Goal: Information Seeking & Learning: Compare options

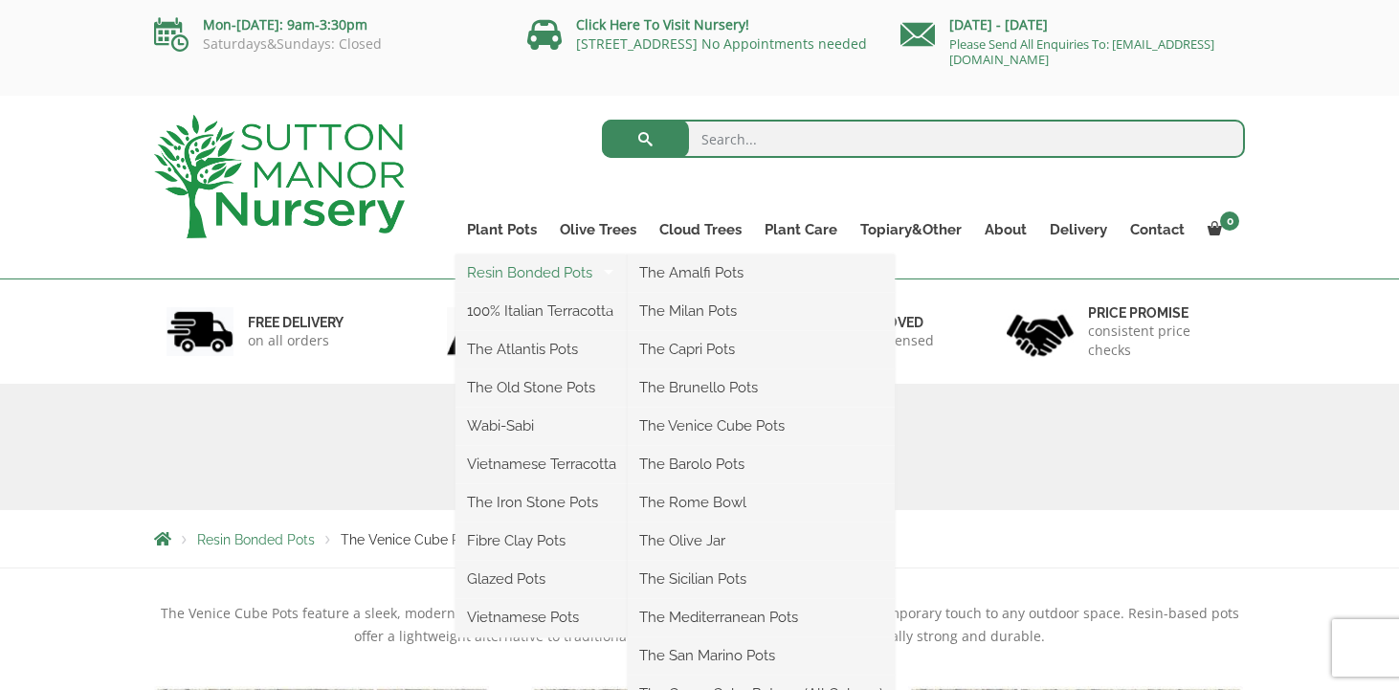
click at [490, 274] on link "Resin Bonded Pots" at bounding box center [541, 272] width 172 height 29
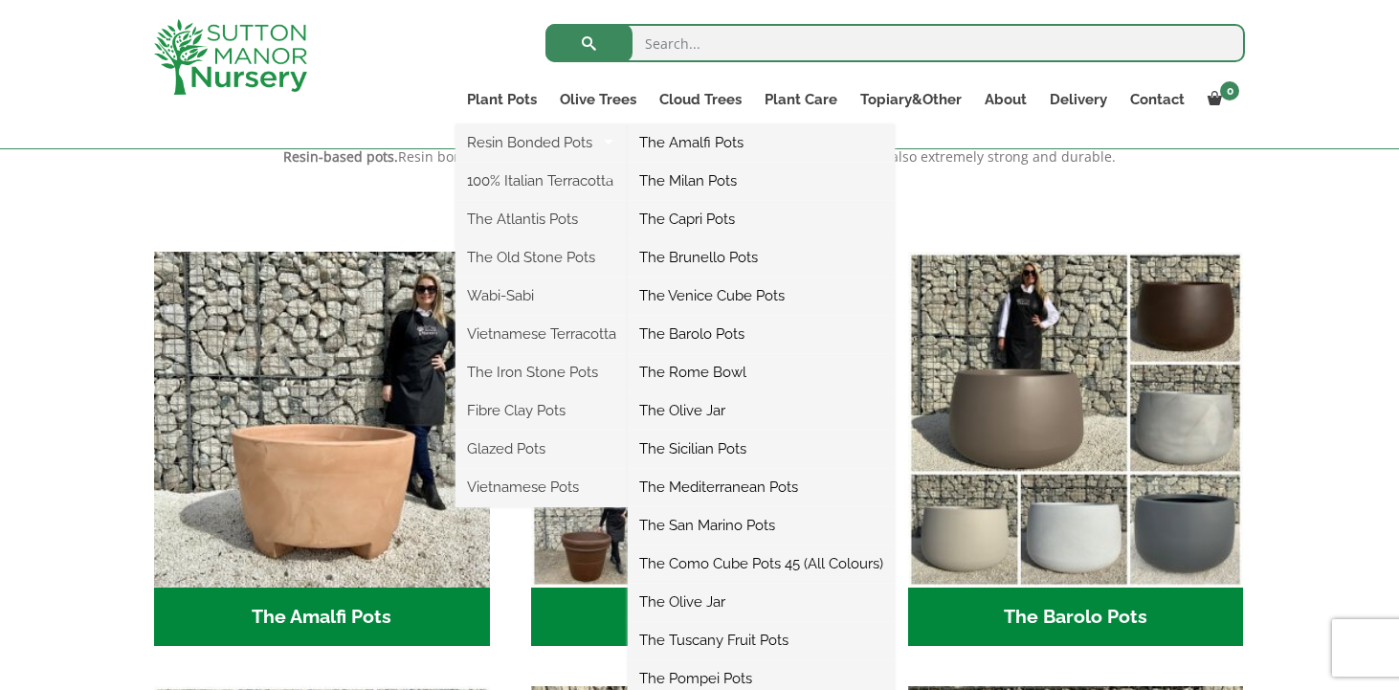
scroll to position [425, 0]
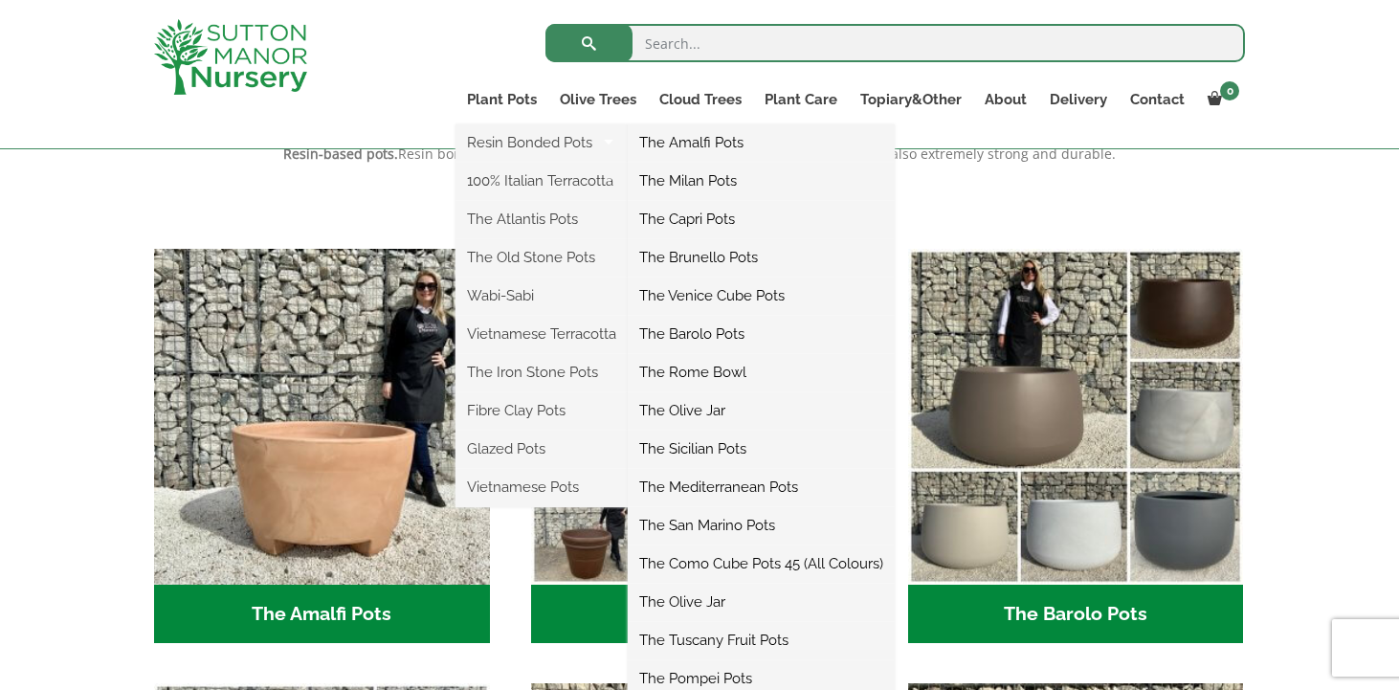
click at [658, 671] on link "The Pompei Pots" at bounding box center [761, 678] width 267 height 29
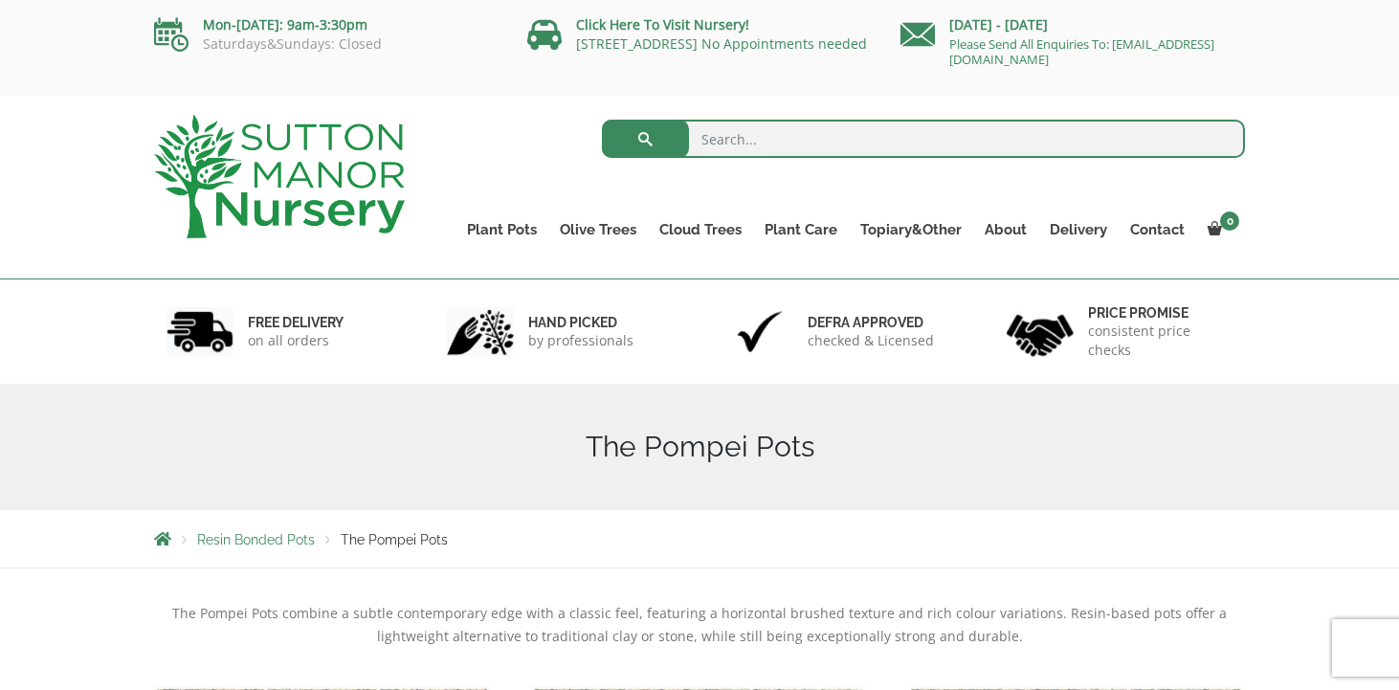
click at [265, 537] on span "Resin Bonded Pots" at bounding box center [256, 539] width 118 height 15
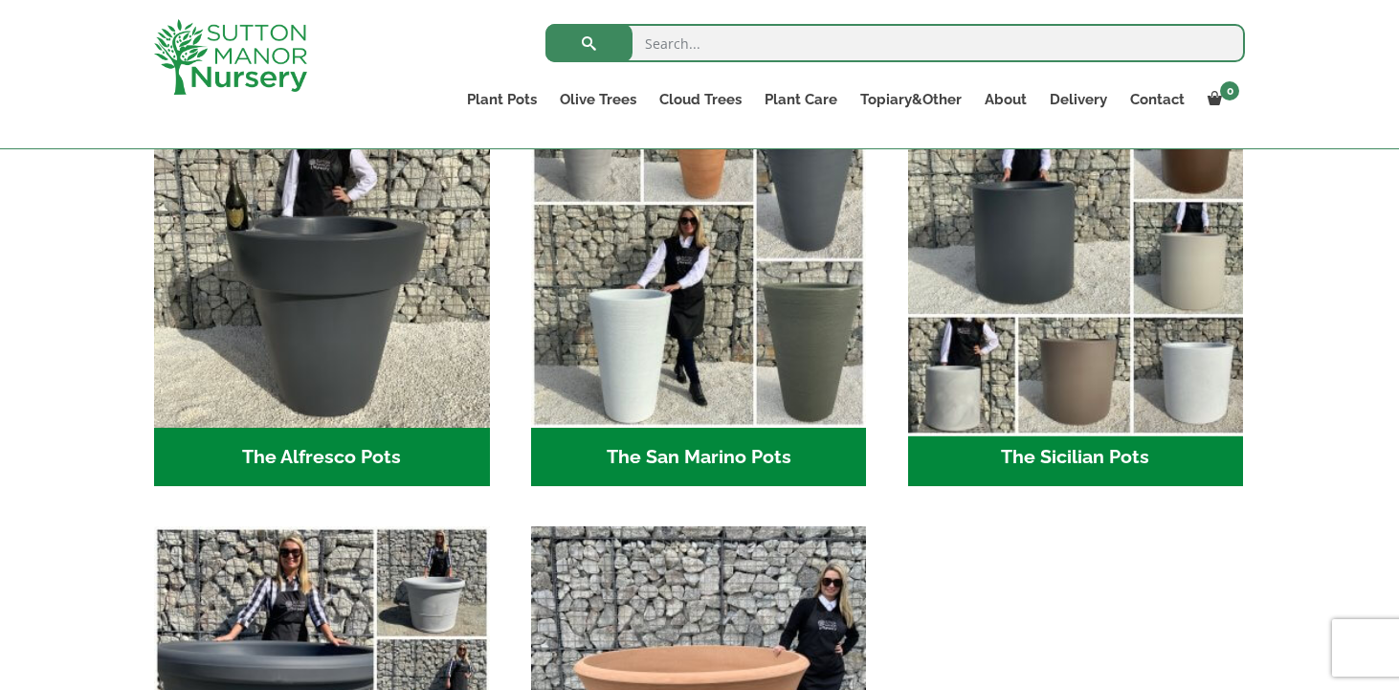
scroll to position [2322, 0]
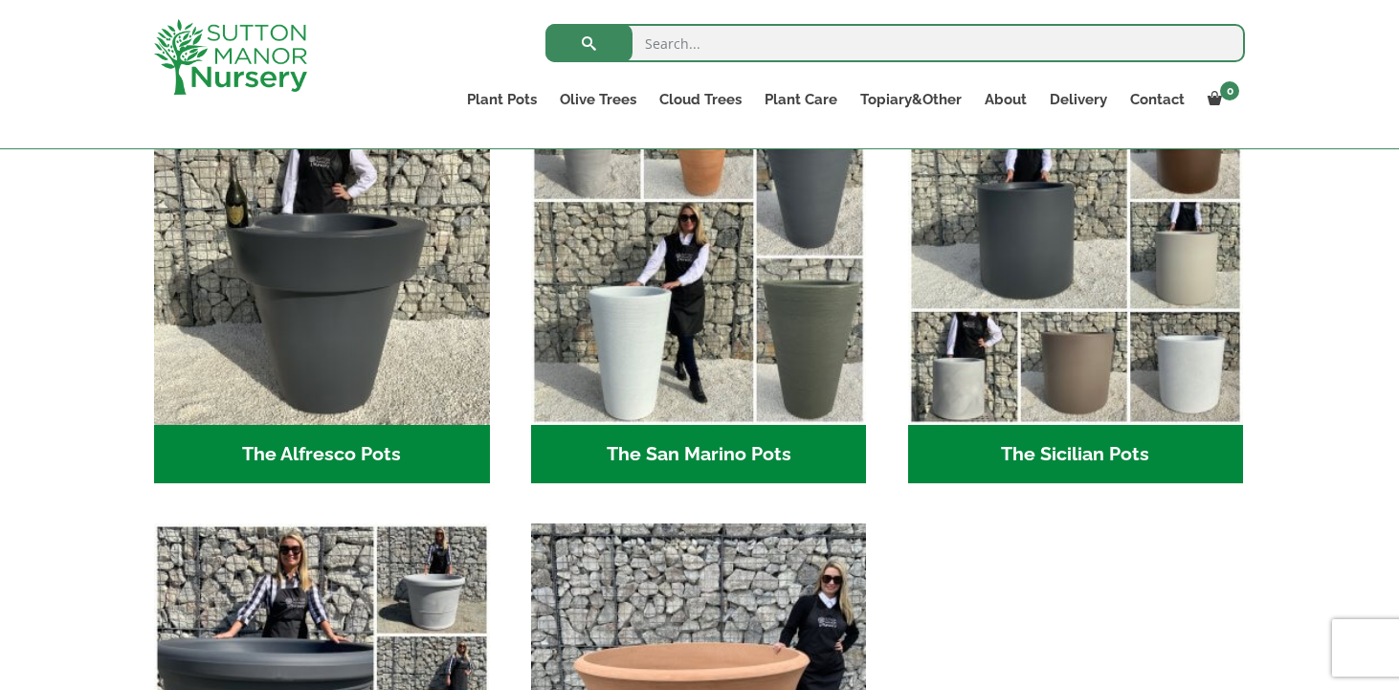
click at [1062, 449] on h2 "The Sicilian Pots (18)" at bounding box center [1076, 454] width 336 height 59
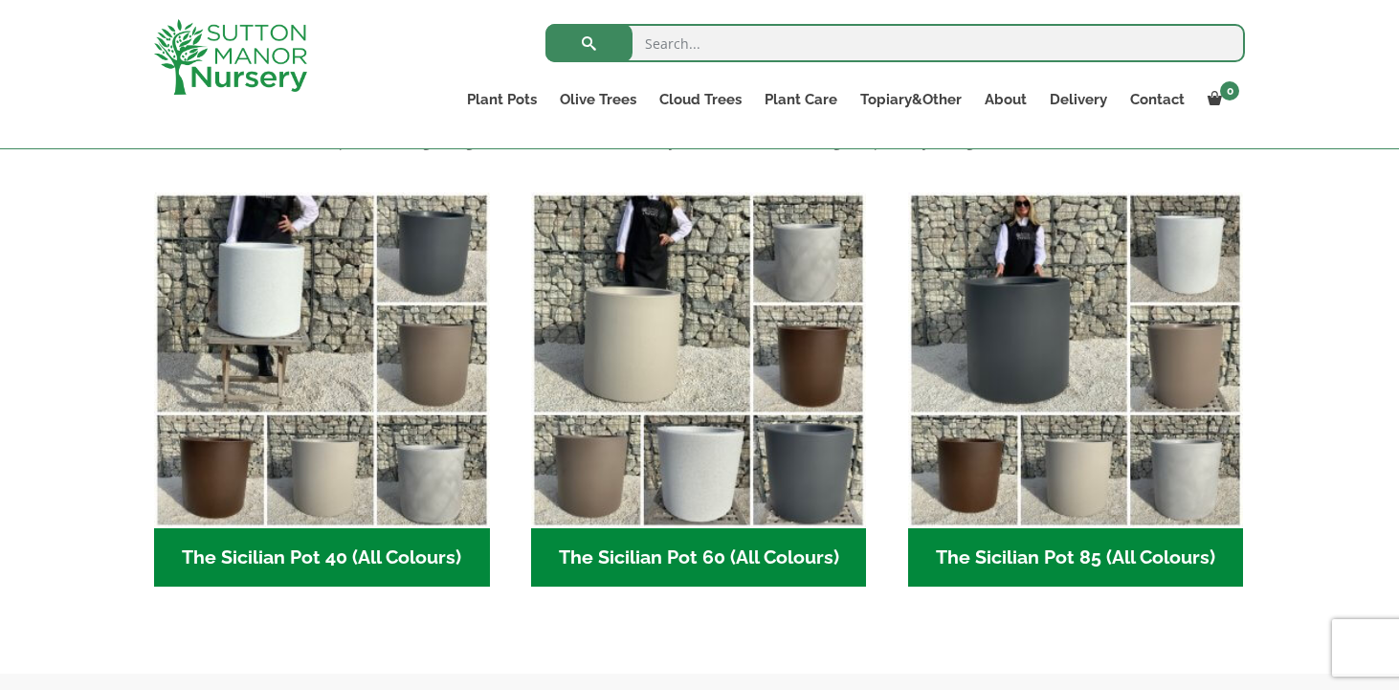
scroll to position [456, 0]
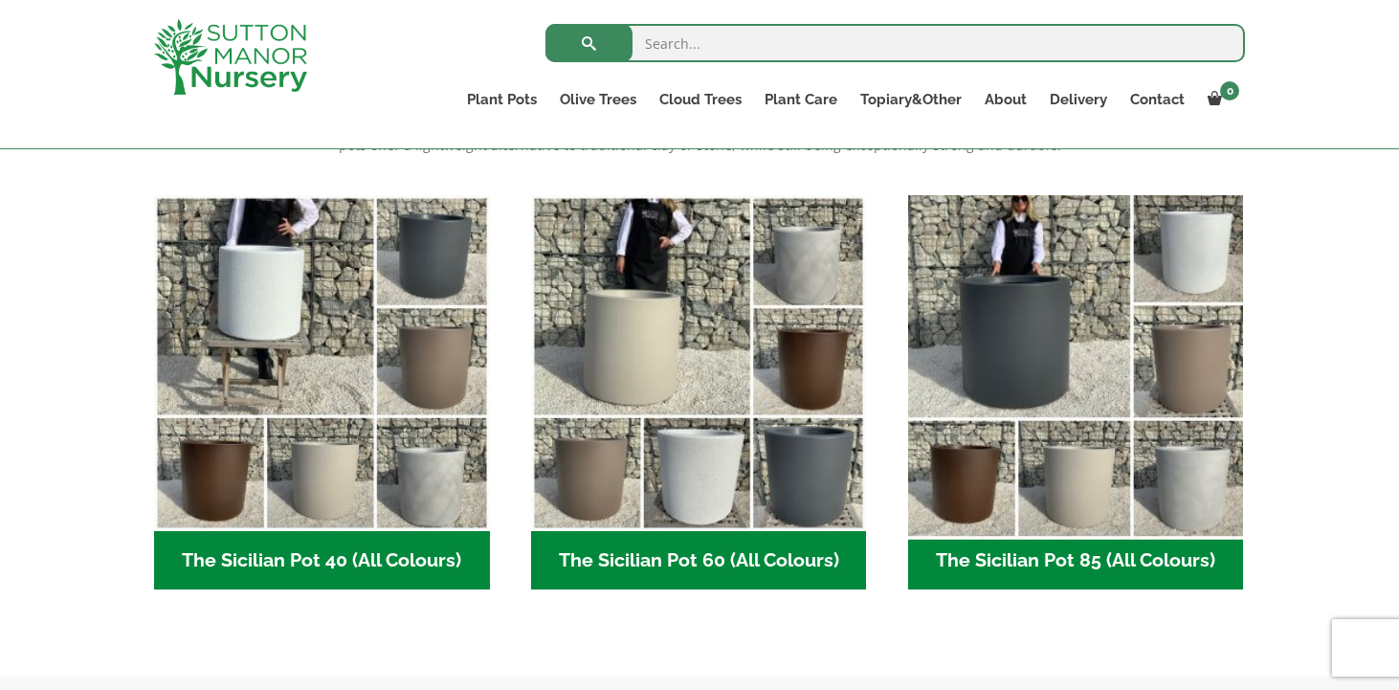
click at [967, 496] on img "Visit product category The Sicilian Pot 85 (All Colours)" at bounding box center [1075, 363] width 352 height 352
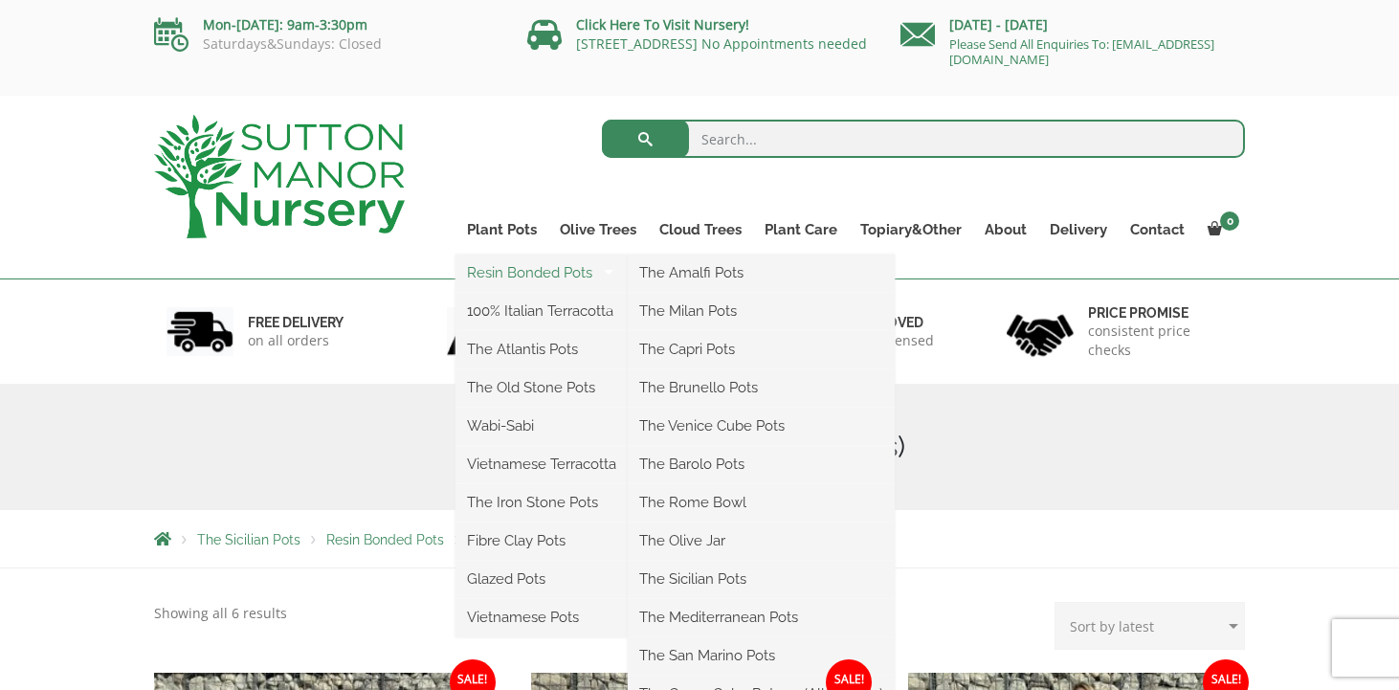
click at [497, 275] on link "Resin Bonded Pots" at bounding box center [541, 272] width 172 height 29
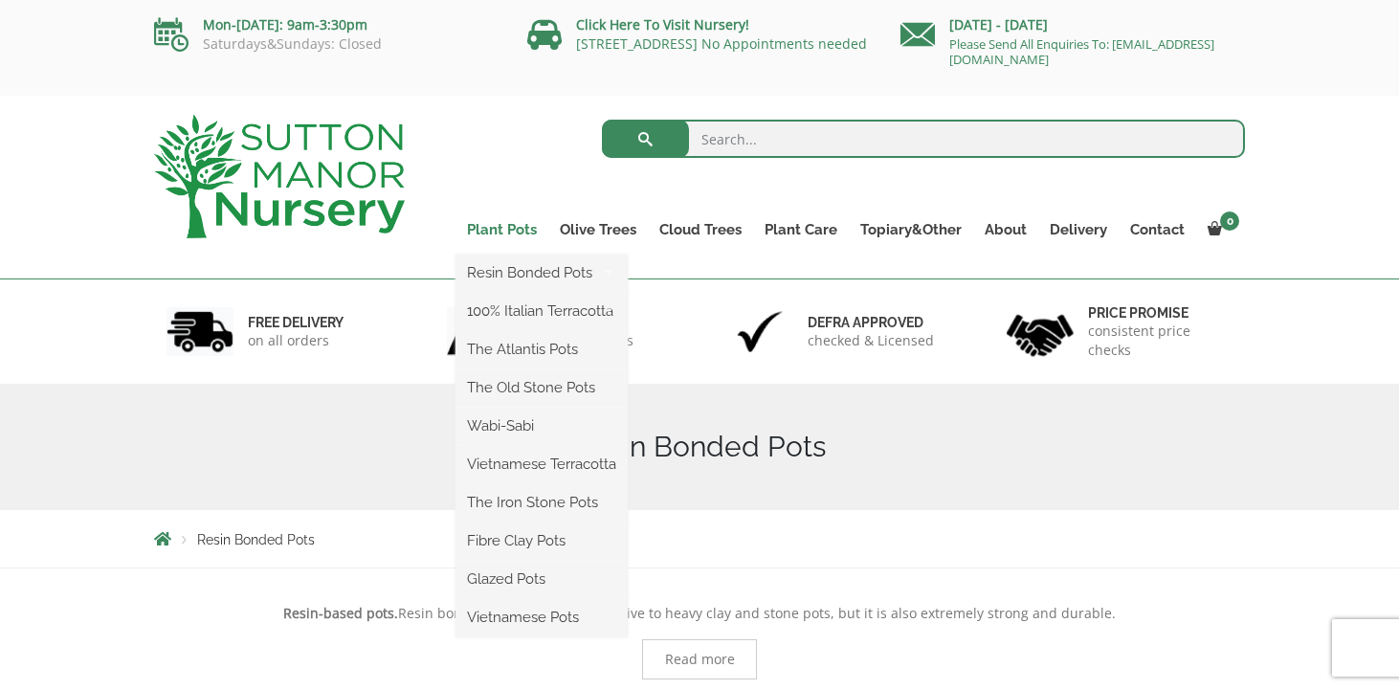
click at [523, 232] on link "Plant Pots" at bounding box center [501, 229] width 93 height 27
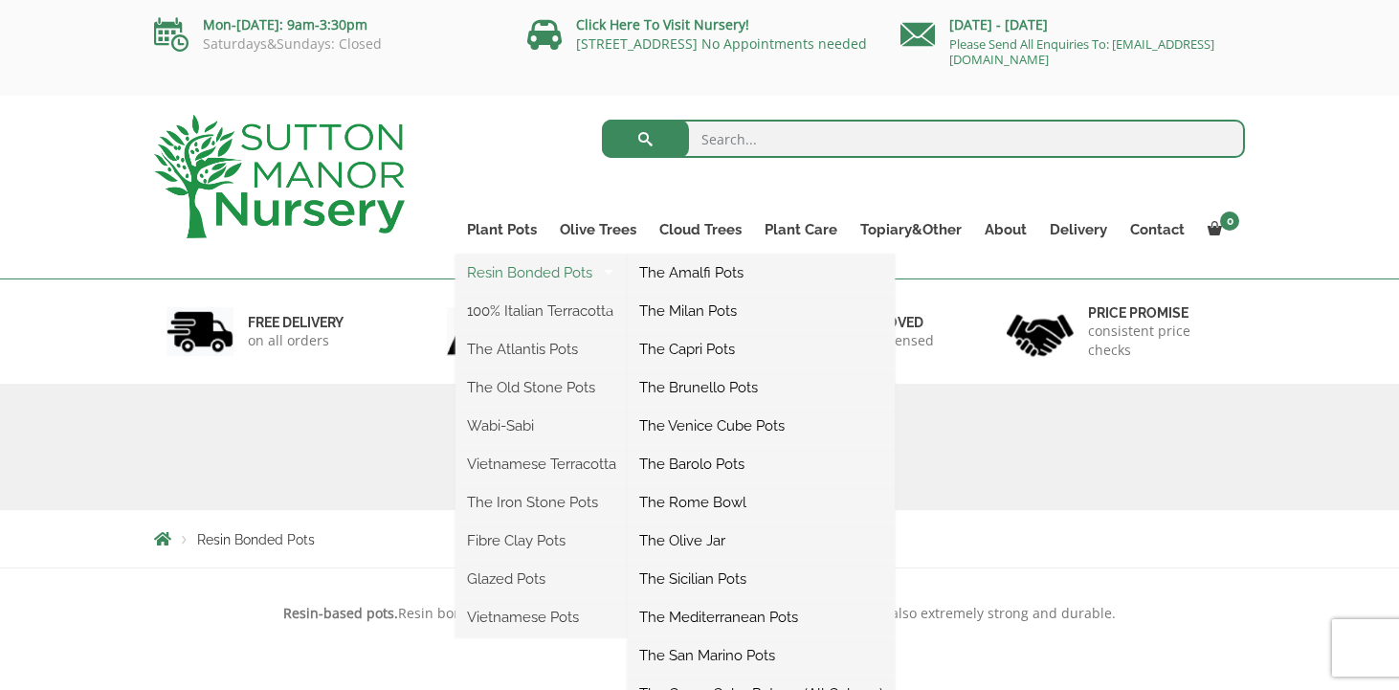
click at [519, 271] on link "Resin Bonded Pots" at bounding box center [541, 272] width 172 height 29
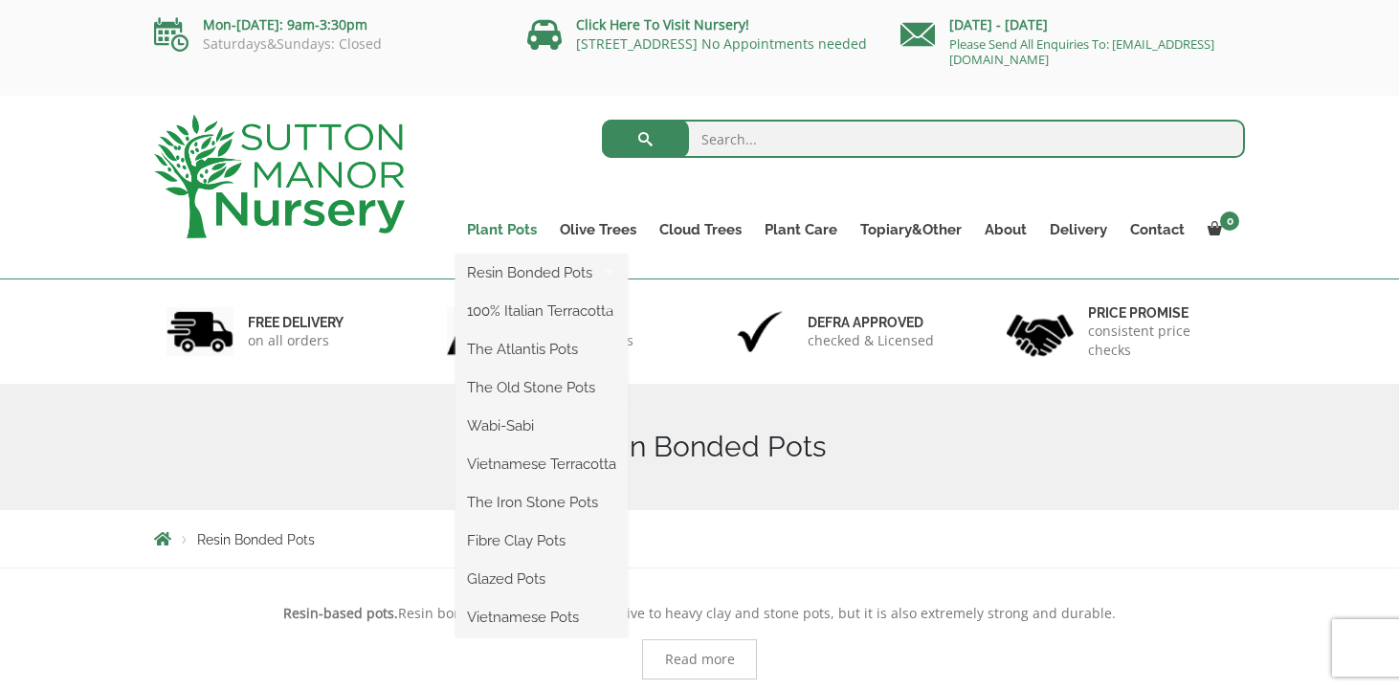
click at [511, 227] on link "Plant Pots" at bounding box center [501, 229] width 93 height 27
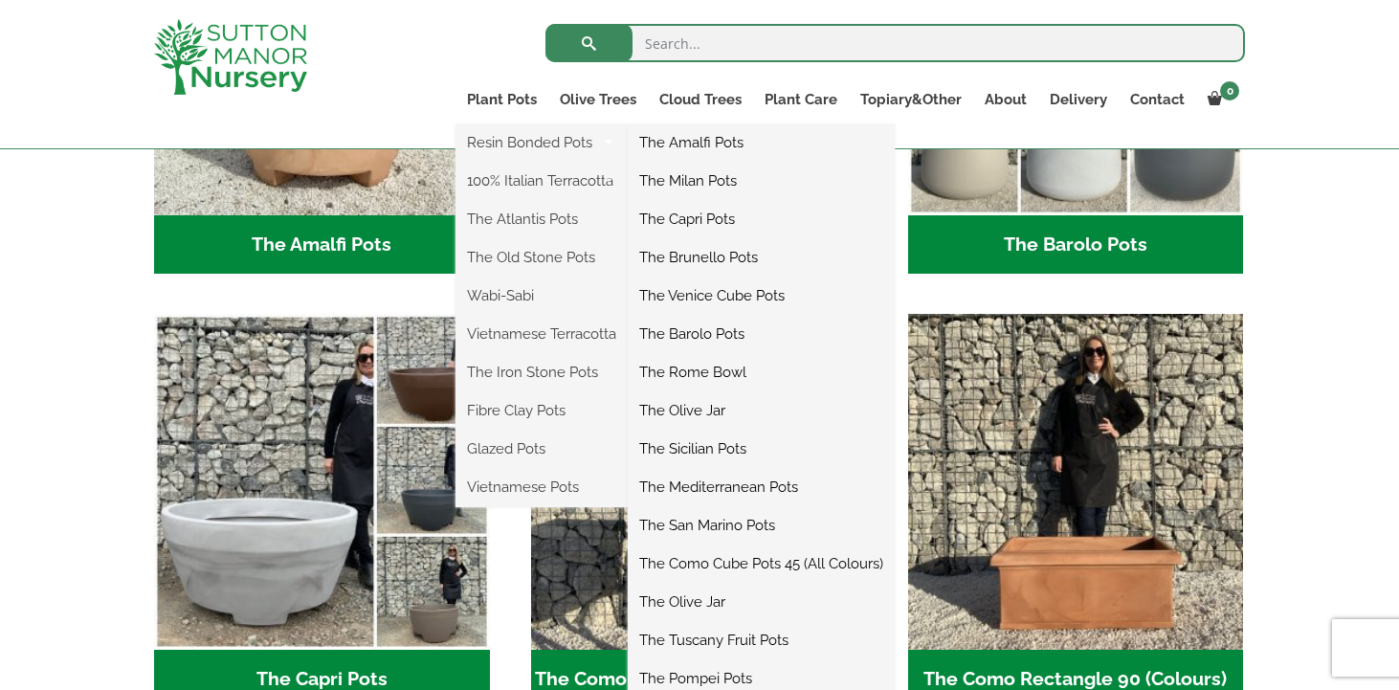
scroll to position [818, 0]
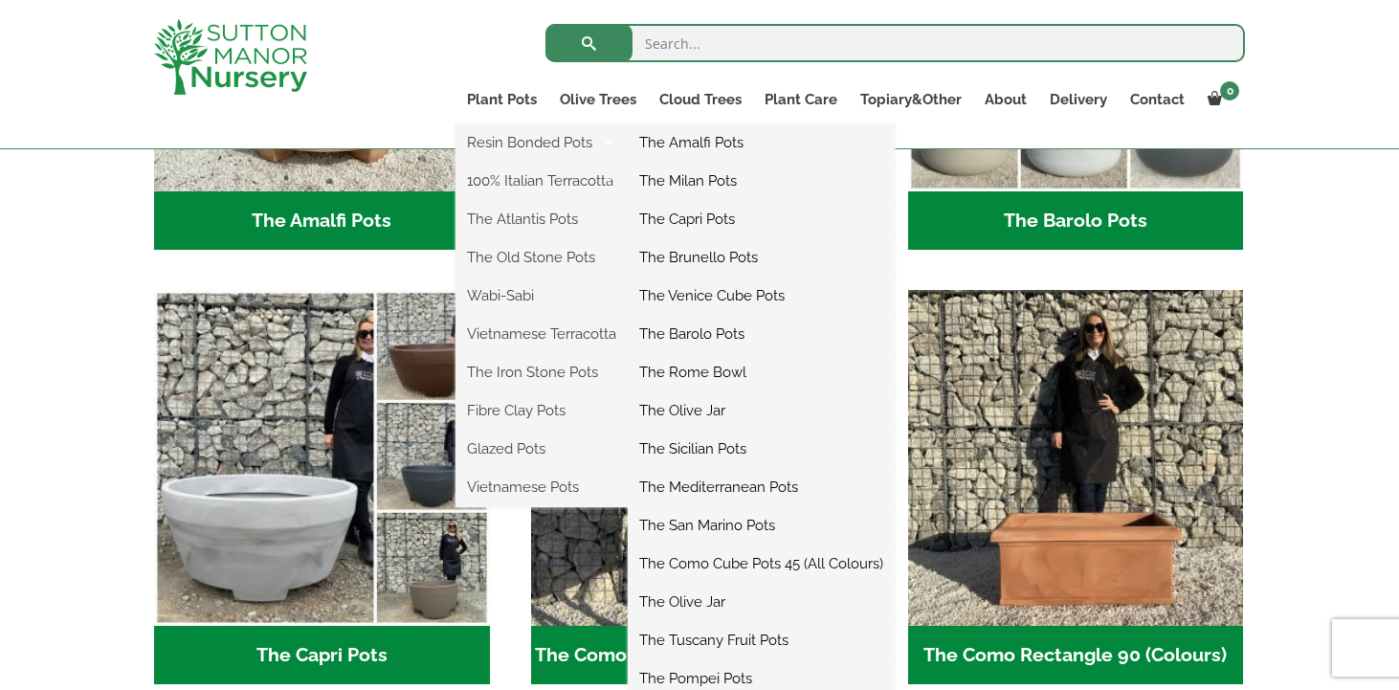
click at [671, 680] on link "The Pompei Pots" at bounding box center [761, 678] width 267 height 29
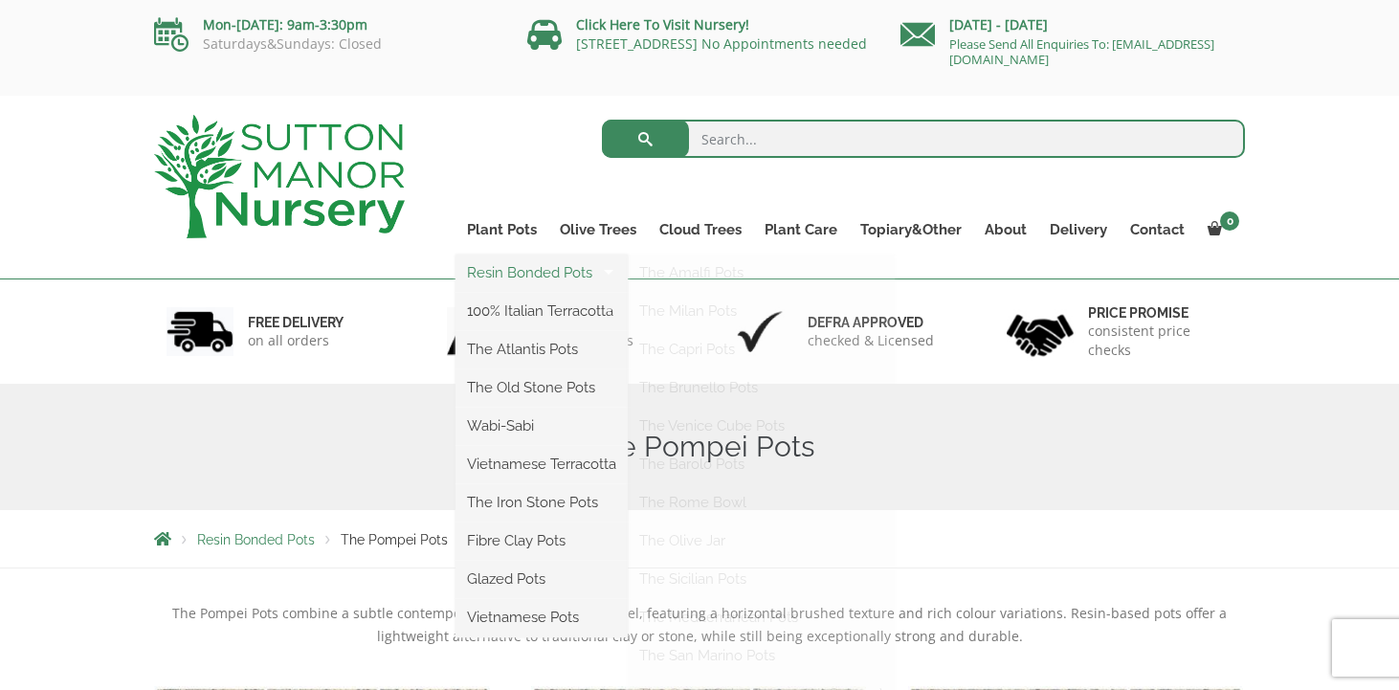
click at [515, 271] on link "Resin Bonded Pots" at bounding box center [541, 272] width 172 height 29
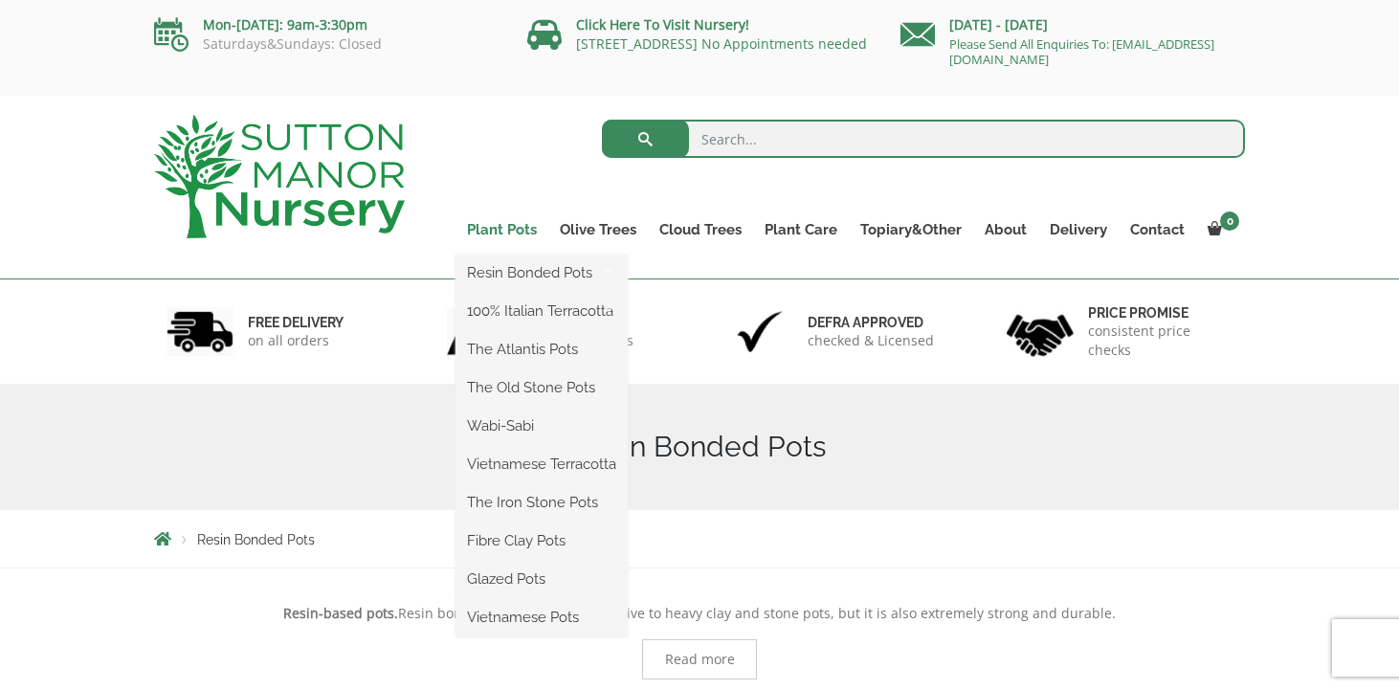
click at [495, 231] on link "Plant Pots" at bounding box center [501, 229] width 93 height 27
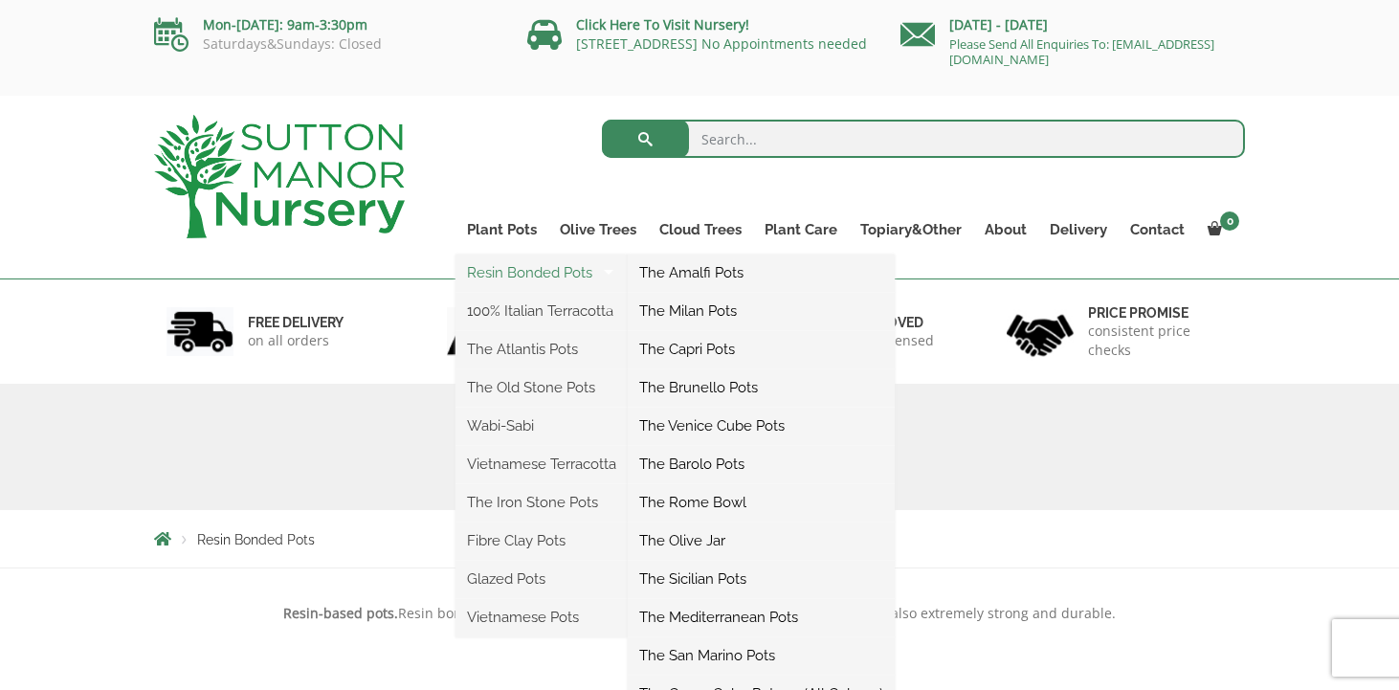
click at [494, 275] on link "Resin Bonded Pots" at bounding box center [541, 272] width 172 height 29
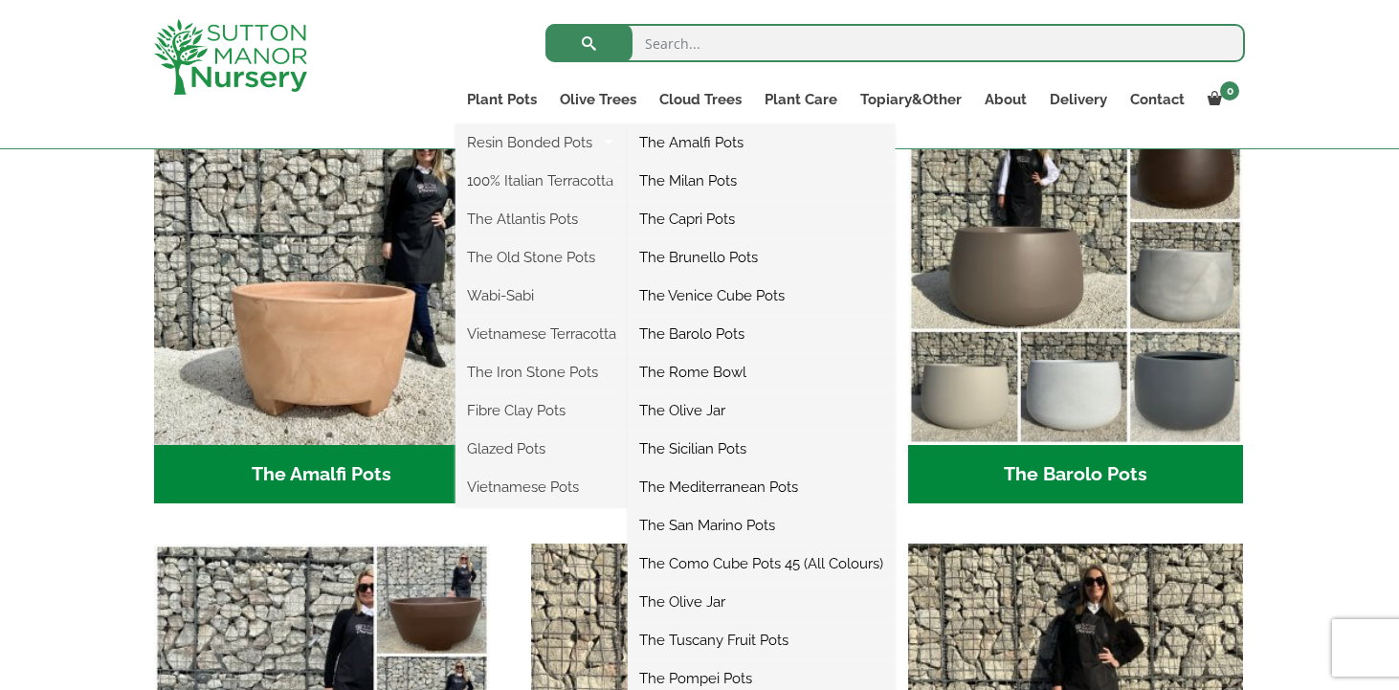
scroll to position [565, 0]
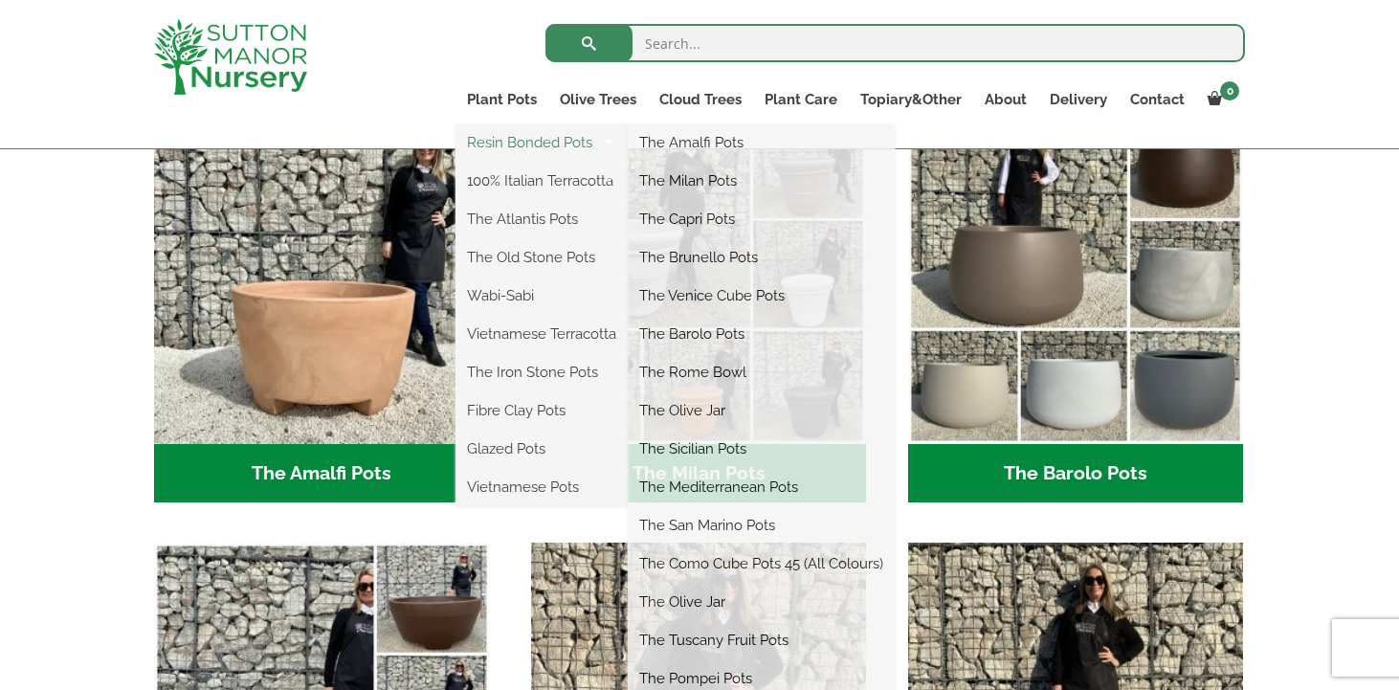
click at [505, 142] on link "Resin Bonded Pots" at bounding box center [541, 142] width 172 height 29
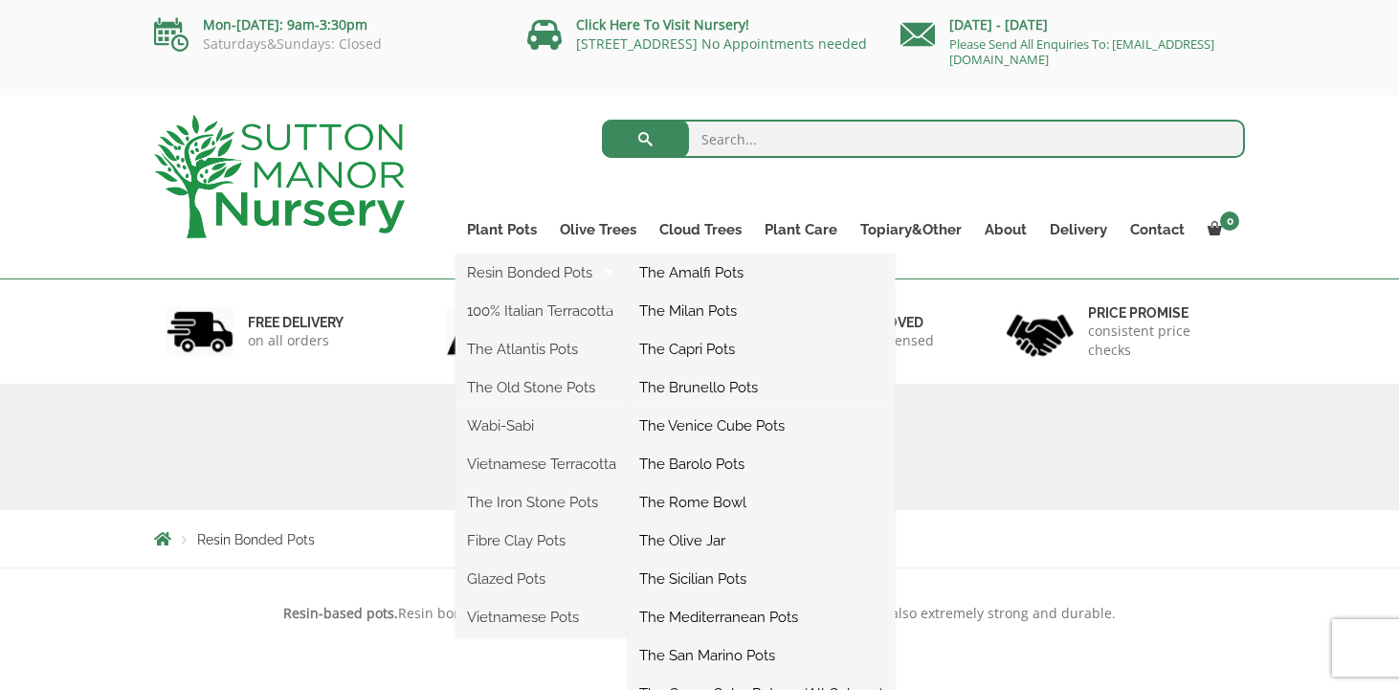
click at [689, 618] on link "The Mediterranean Pots" at bounding box center [761, 617] width 267 height 29
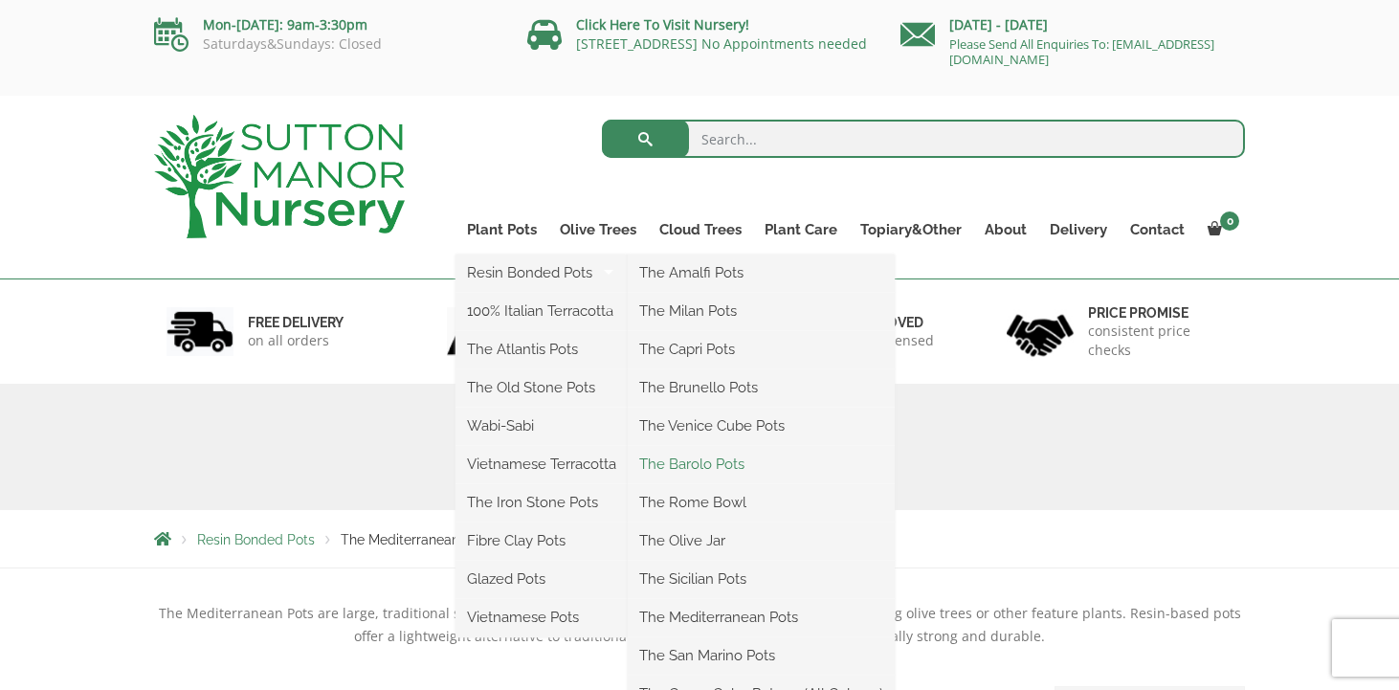
click at [679, 464] on link "The Barolo Pots" at bounding box center [761, 464] width 267 height 29
